Goal: Transaction & Acquisition: Download file/media

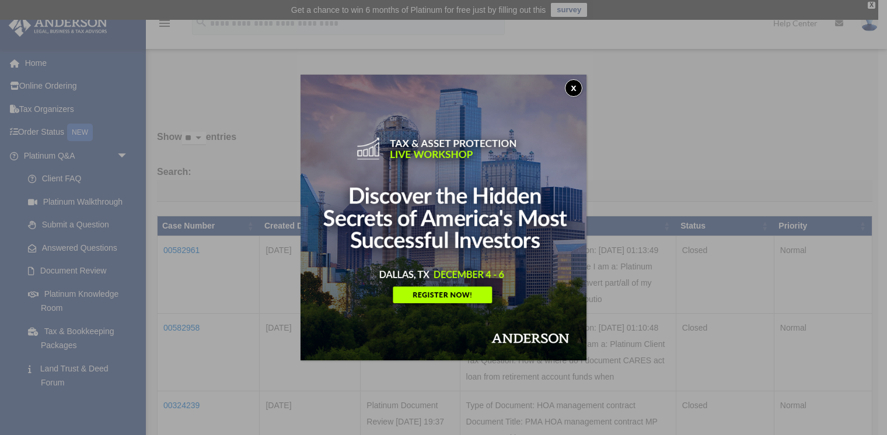
click at [573, 84] on button "x" at bounding box center [573, 87] width 17 height 17
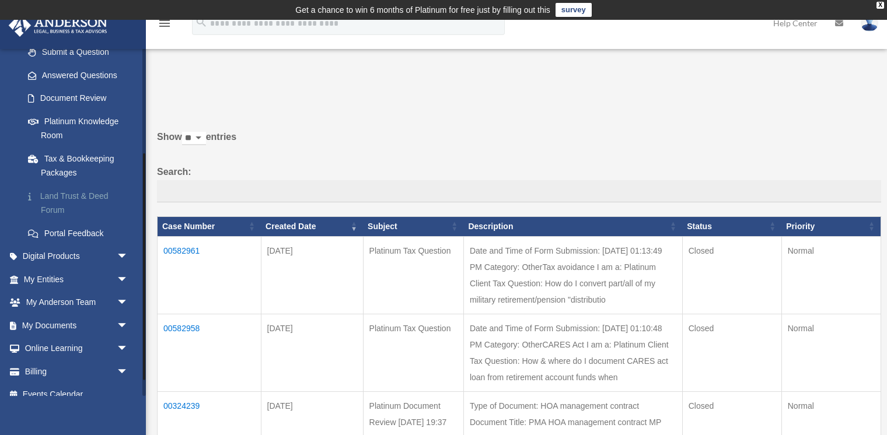
scroll to position [185, 0]
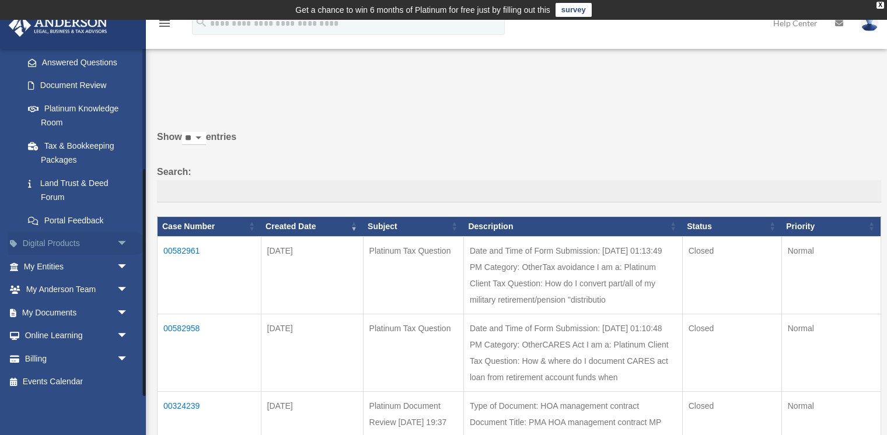
click at [91, 243] on link "Digital Products arrow_drop_down" at bounding box center [77, 243] width 138 height 23
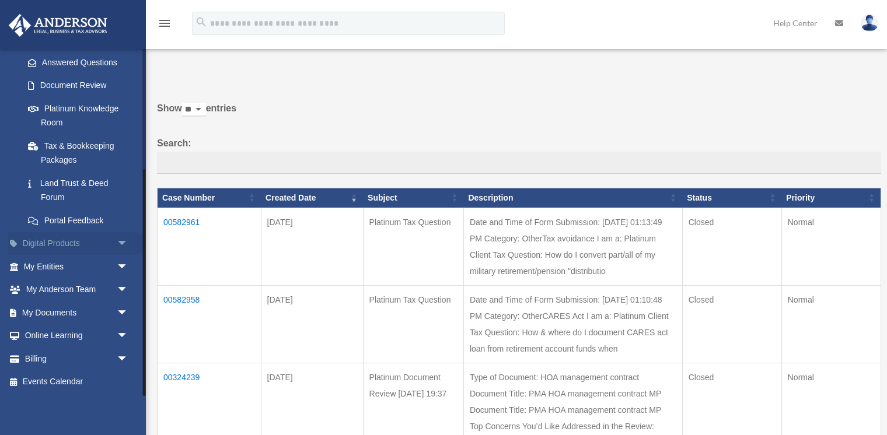
scroll to position [37, 0]
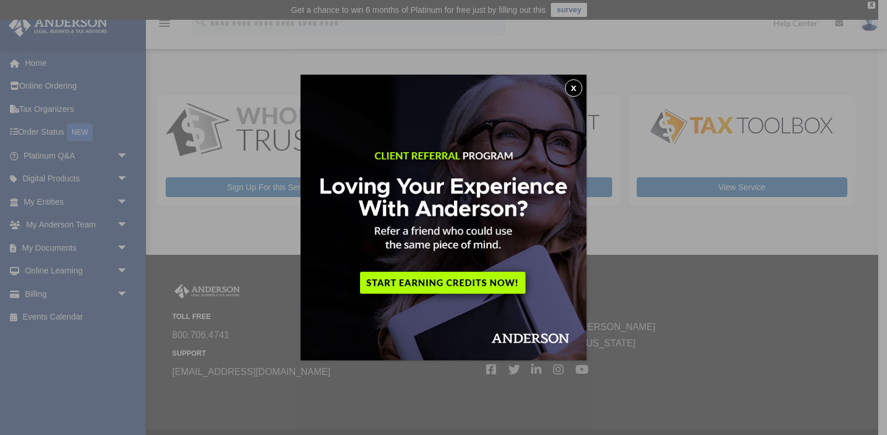
click at [576, 84] on button "x" at bounding box center [573, 87] width 17 height 17
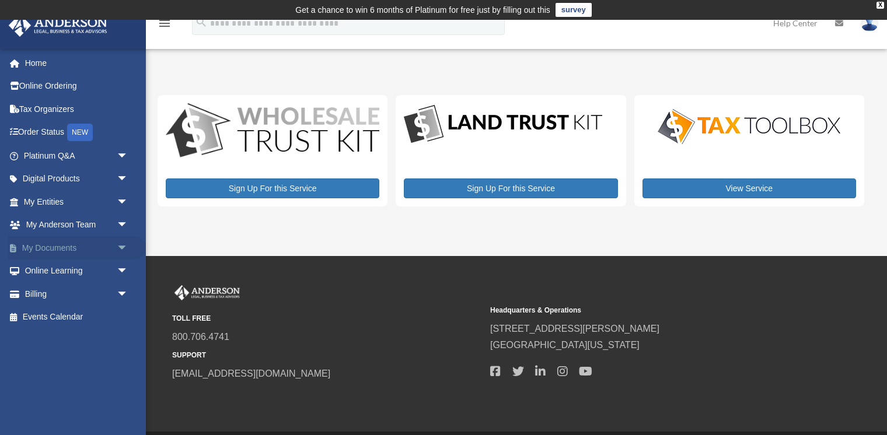
click at [40, 252] on link "My Documents arrow_drop_down" at bounding box center [77, 247] width 138 height 23
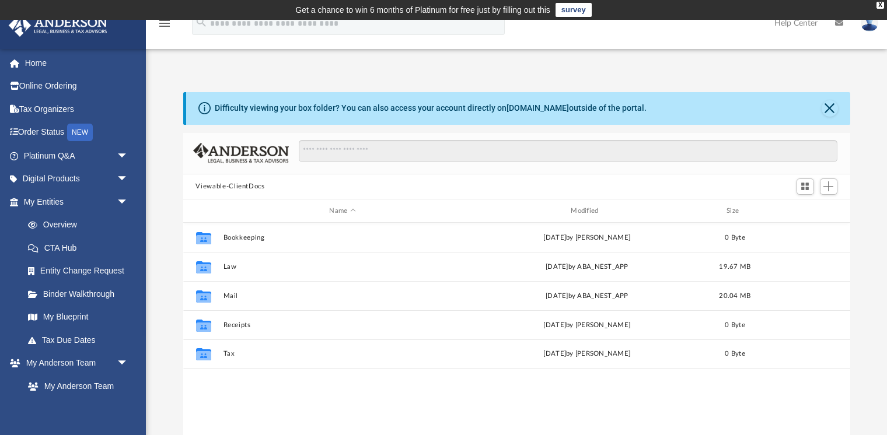
scroll to position [265, 667]
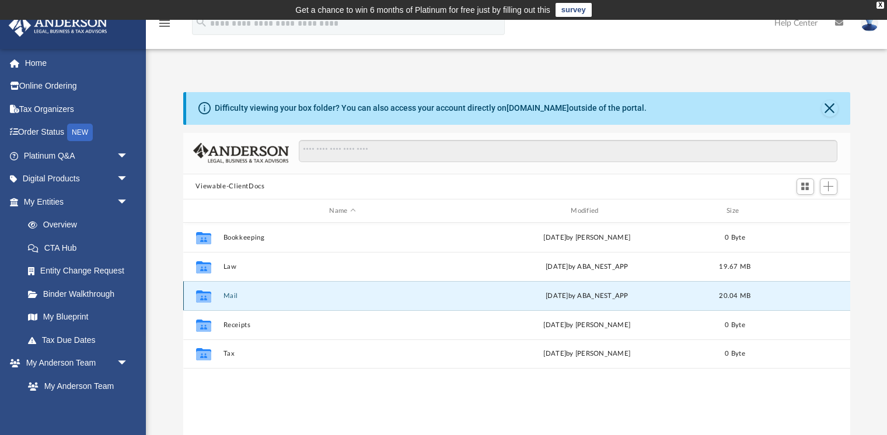
click at [234, 295] on button "Mail" at bounding box center [342, 296] width 239 height 8
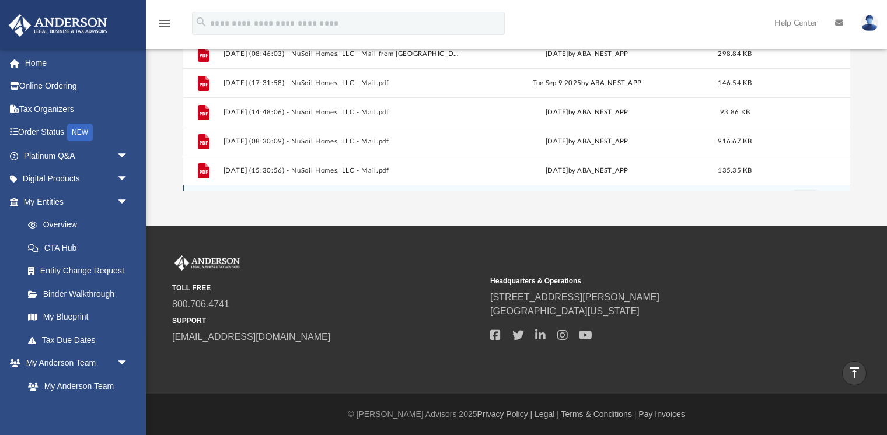
scroll to position [607, 0]
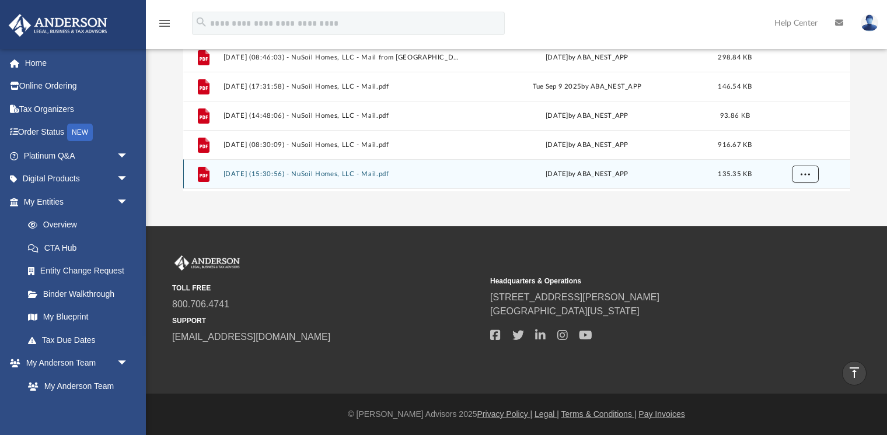
click at [803, 173] on span "More options" at bounding box center [804, 174] width 9 height 6
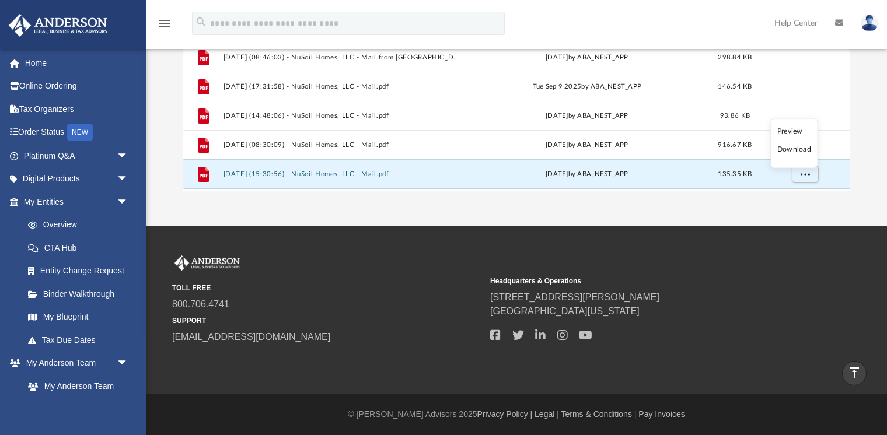
click at [791, 150] on li "Download" at bounding box center [794, 149] width 34 height 12
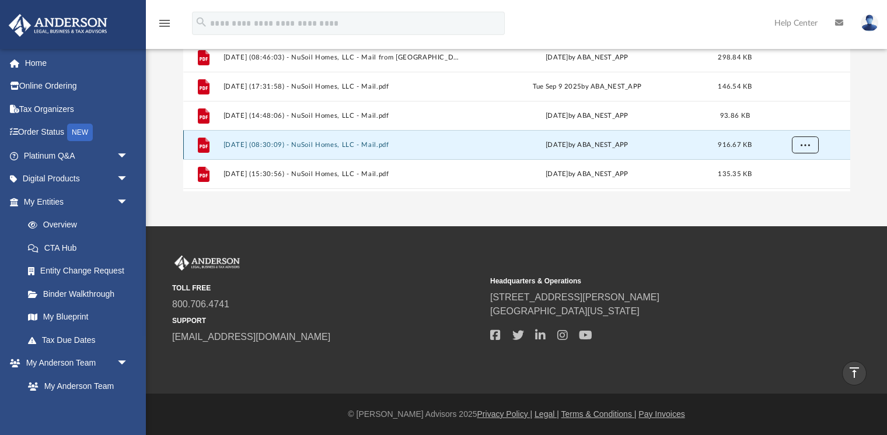
click at [800, 149] on button "More options" at bounding box center [804, 144] width 27 height 17
click at [793, 122] on li "Download" at bounding box center [794, 120] width 34 height 12
